Goal: Find specific page/section: Find specific page/section

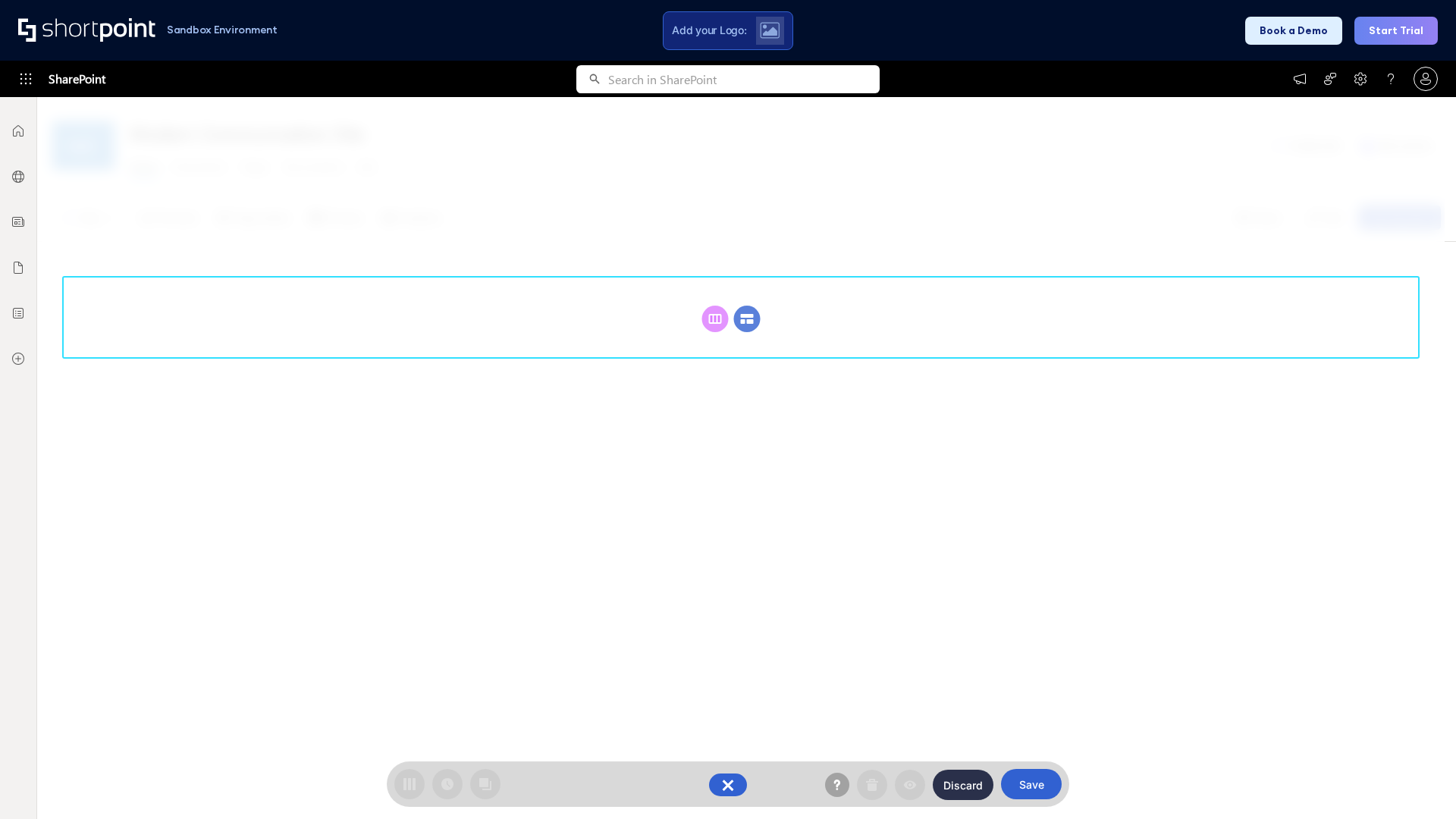
click at [747, 306] on circle at bounding box center [747, 319] width 26 height 26
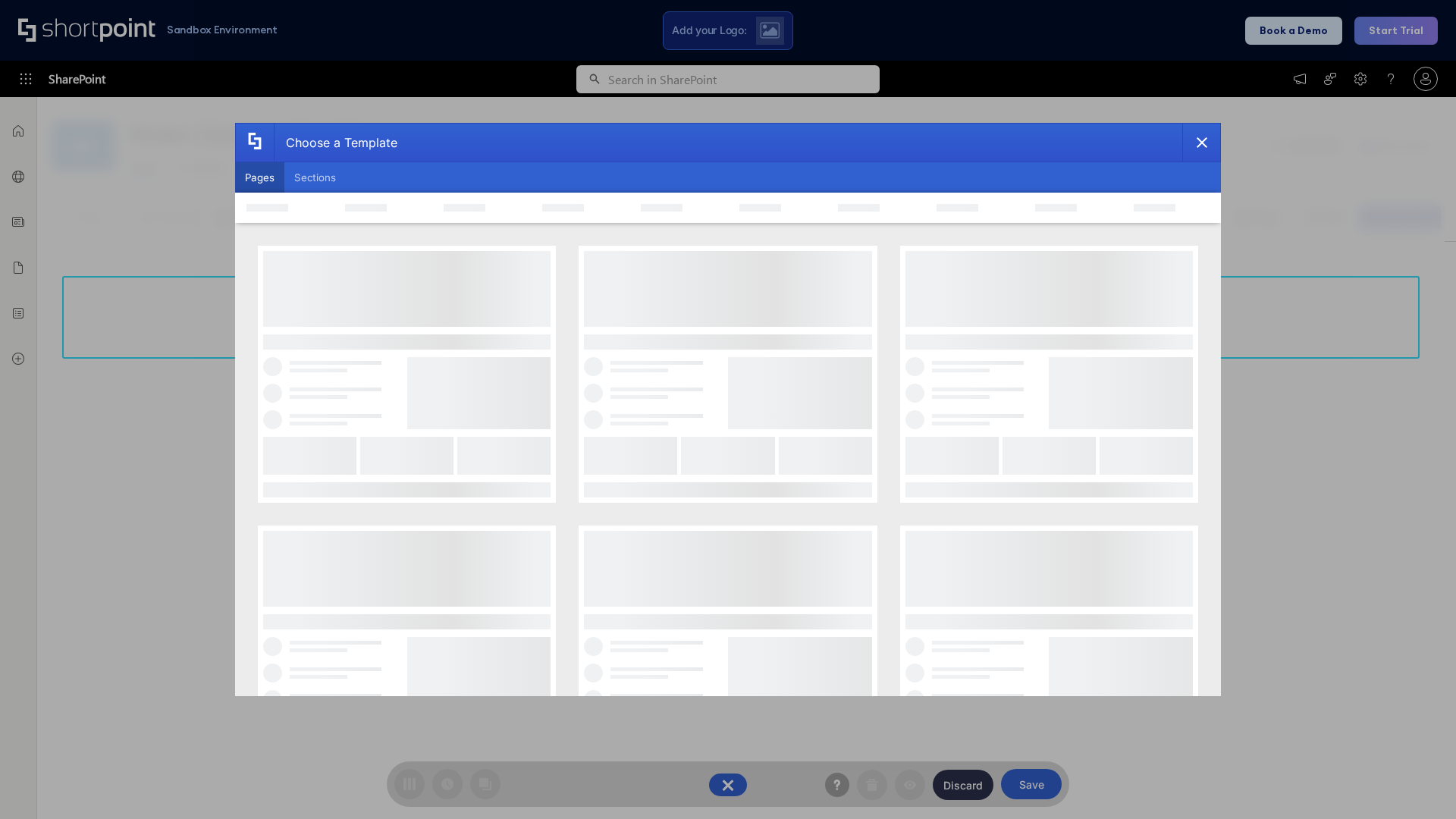
scroll to position [208, 0]
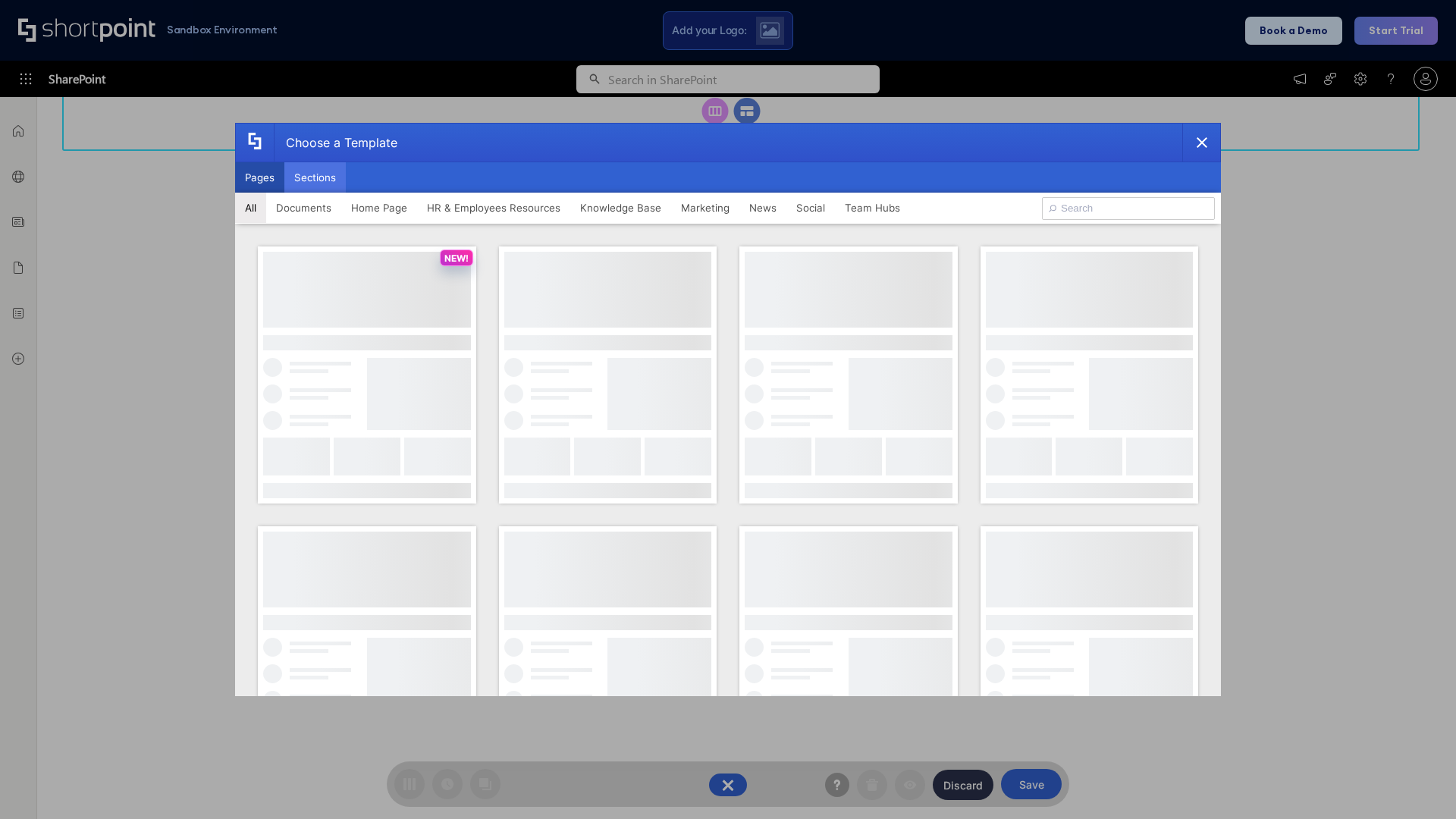
click at [315, 177] on button "Sections" at bounding box center [315, 177] width 62 height 31
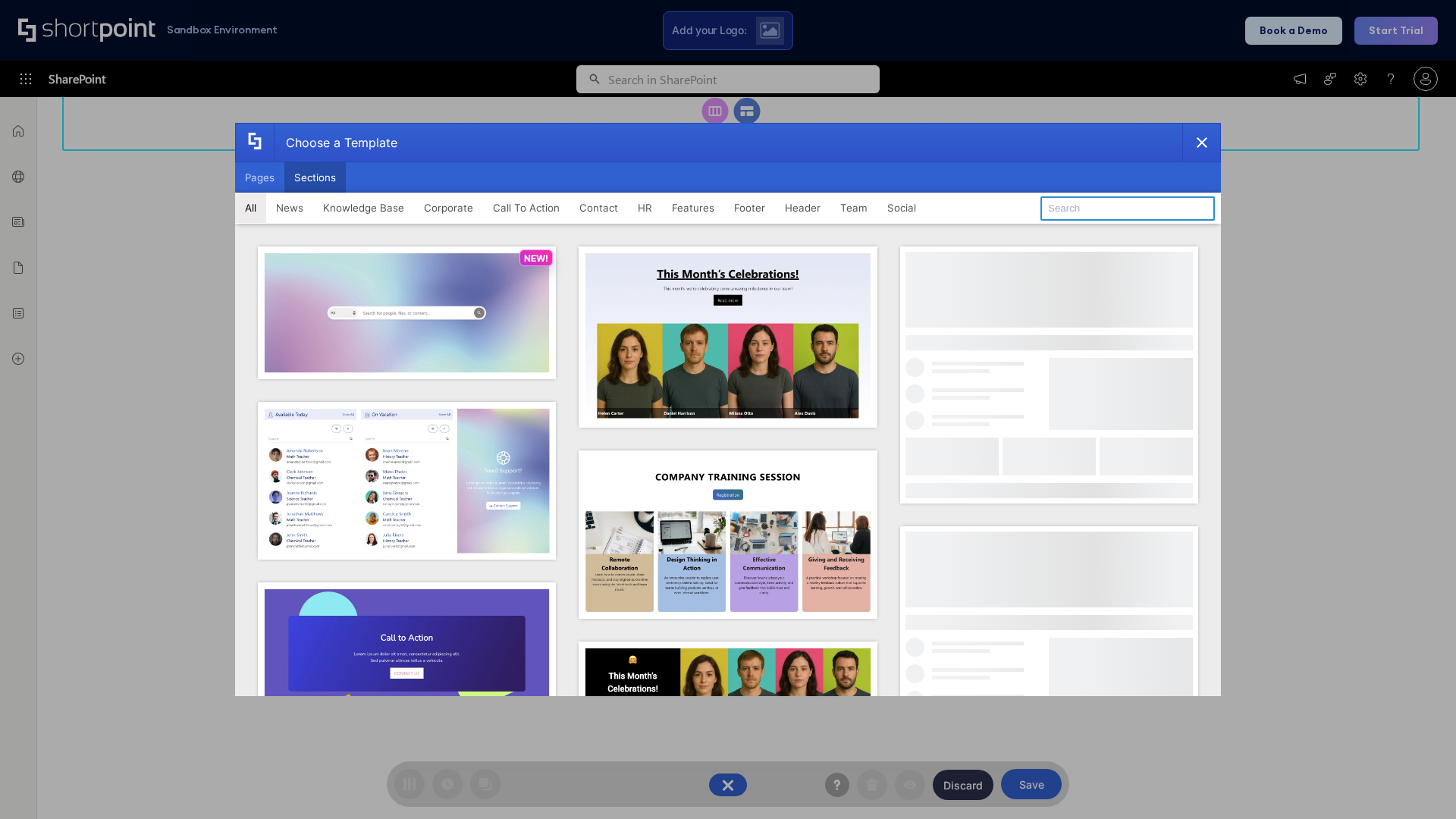
type input "Healthcare Events"
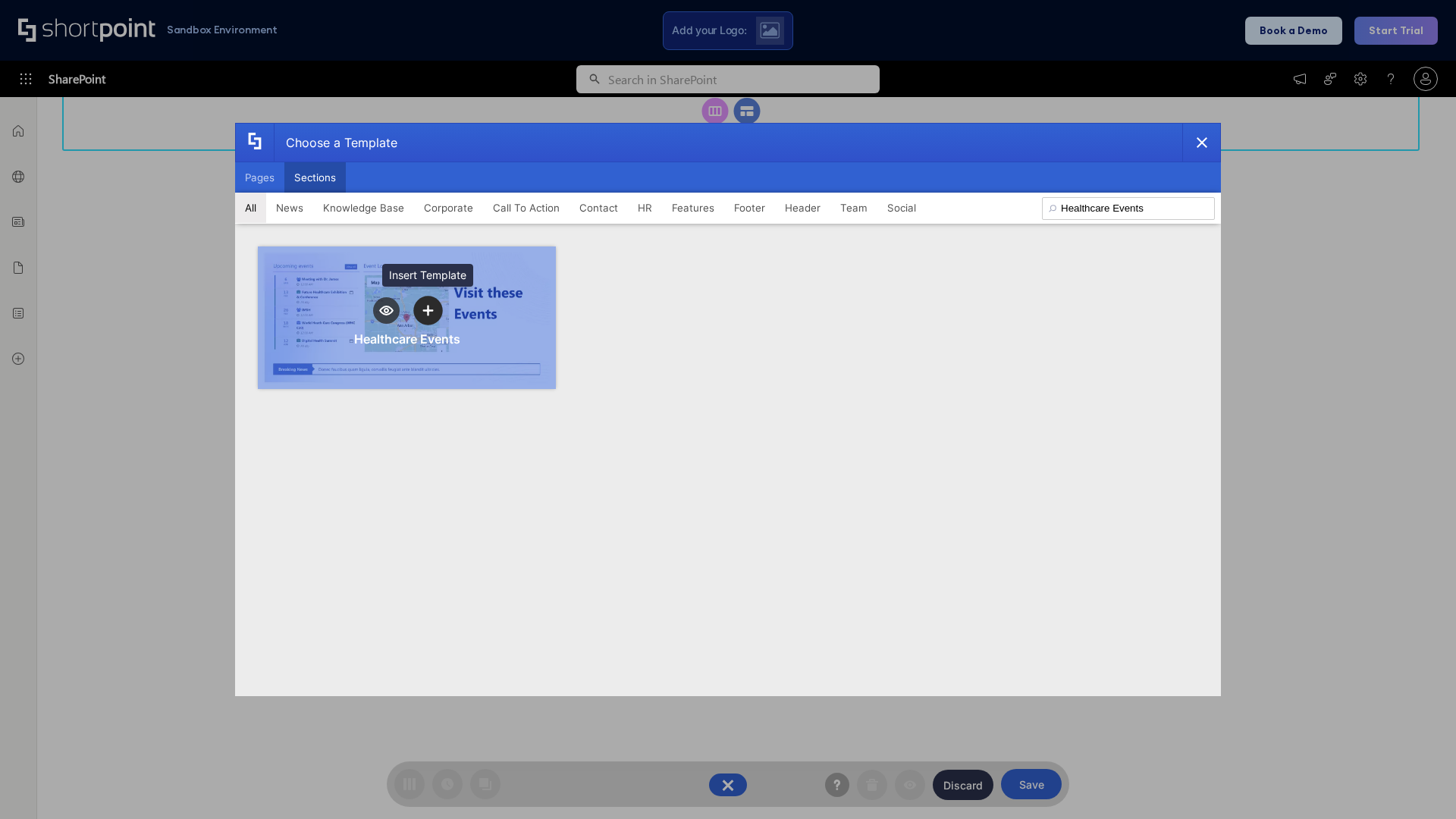
click at [428, 310] on icon "template selector" at bounding box center [428, 310] width 11 height 11
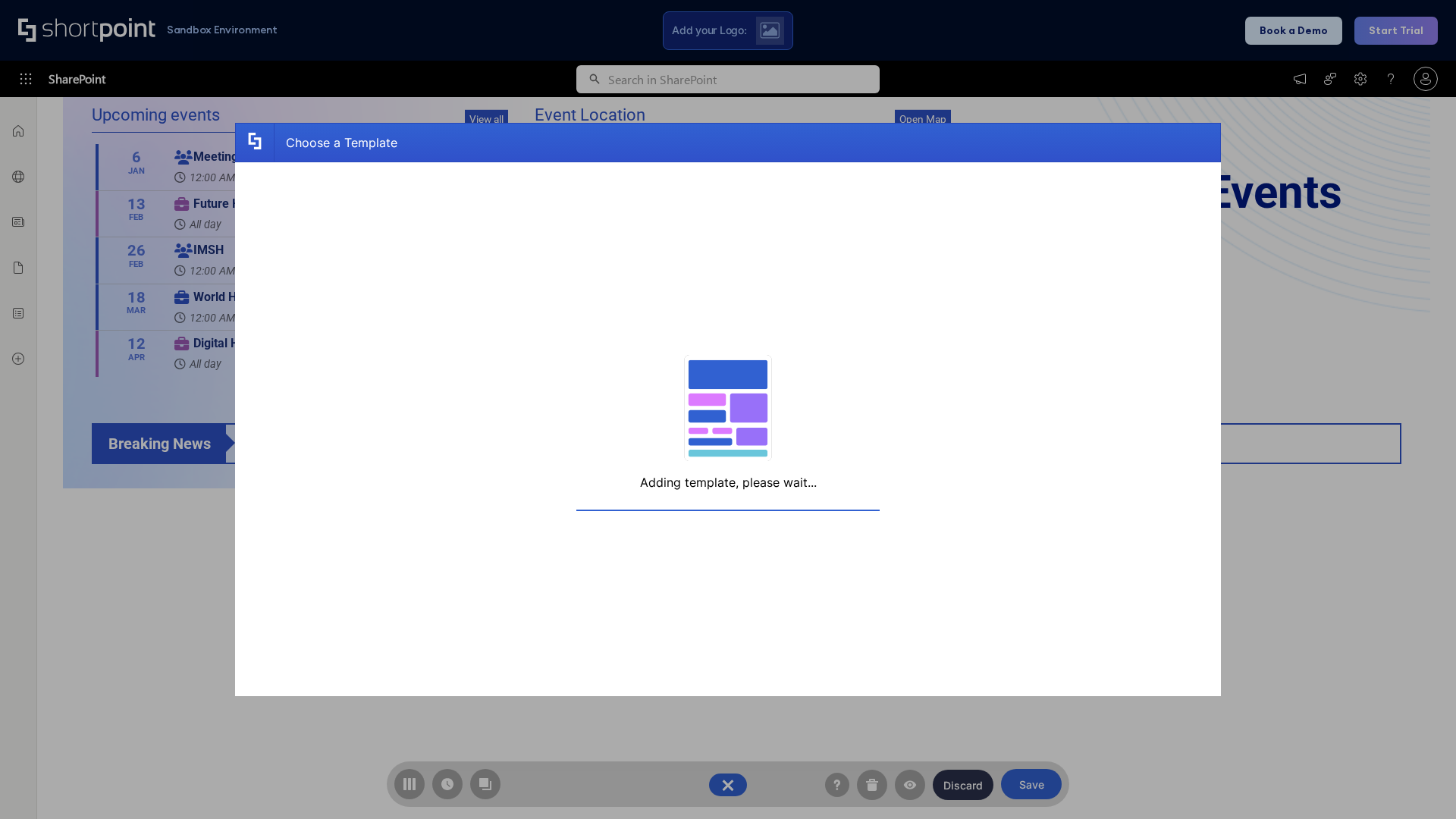
scroll to position [12, 12]
